Goal: Task Accomplishment & Management: Manage account settings

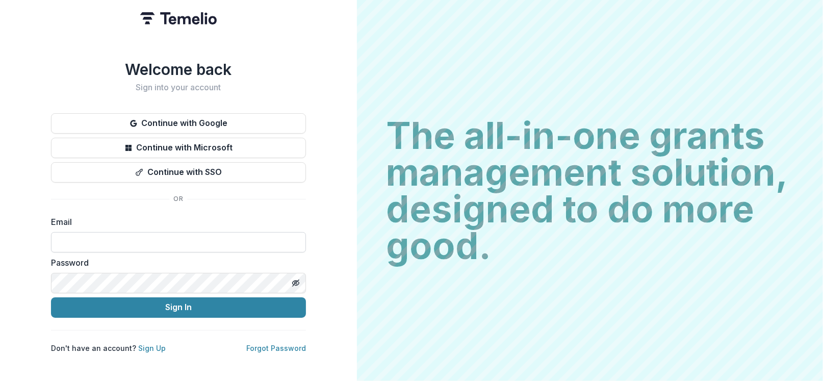
type input "**********"
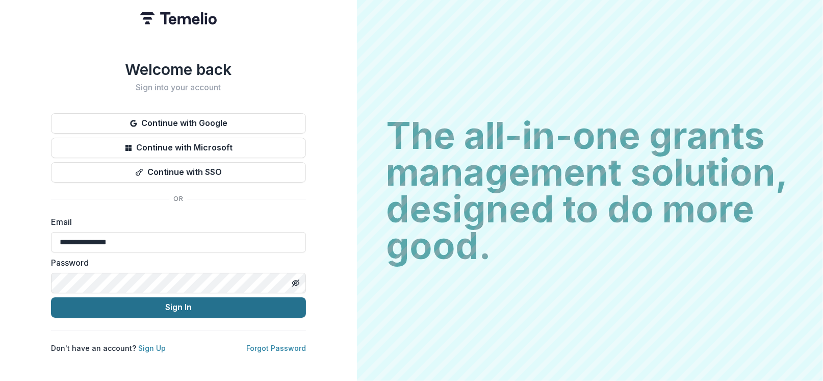
click at [156, 303] on button "Sign In" at bounding box center [178, 307] width 255 height 20
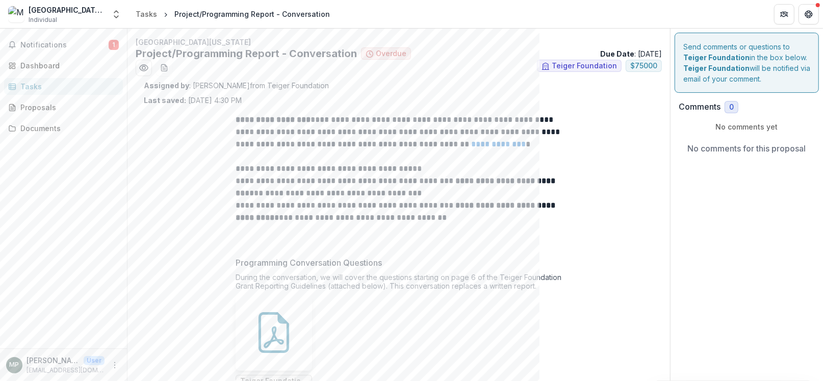
click at [45, 88] on div "Tasks" at bounding box center [67, 86] width 94 height 11
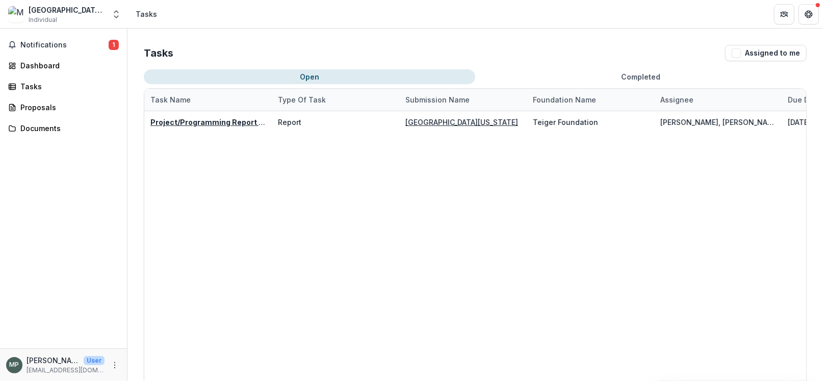
click at [657, 76] on button "Completed" at bounding box center [641, 76] width 332 height 15
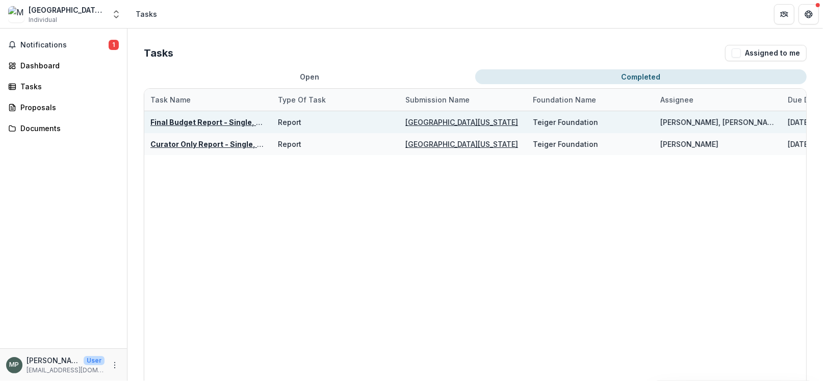
click at [244, 120] on u "Final Budget Report - Single, Hosting, R+D" at bounding box center [227, 122] width 155 height 9
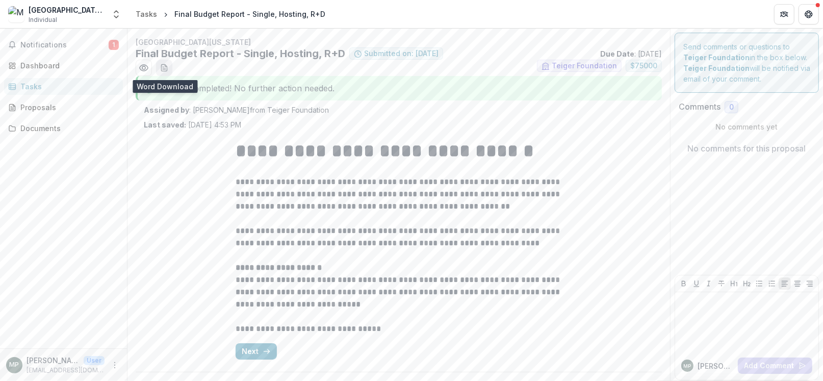
click at [170, 67] on button "download-word-button" at bounding box center [164, 68] width 16 height 16
click at [141, 66] on icon "Preview 50909546-e7c7-4472-a679-0f9c36d8772d.pdf" at bounding box center [144, 68] width 8 height 6
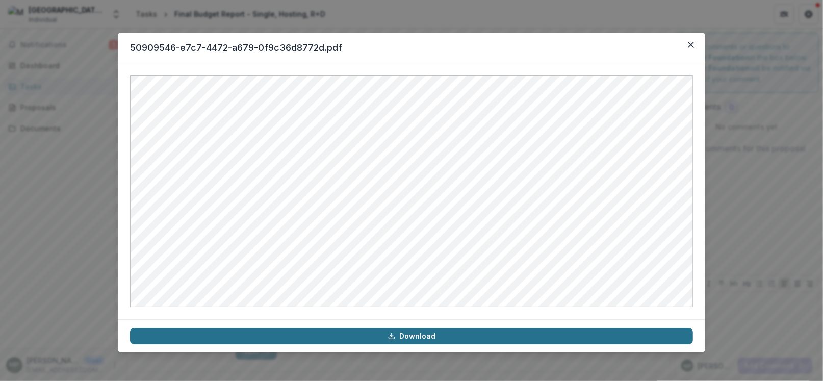
click at [440, 335] on link "Download" at bounding box center [411, 336] width 563 height 16
